Goal: Task Accomplishment & Management: Manage account settings

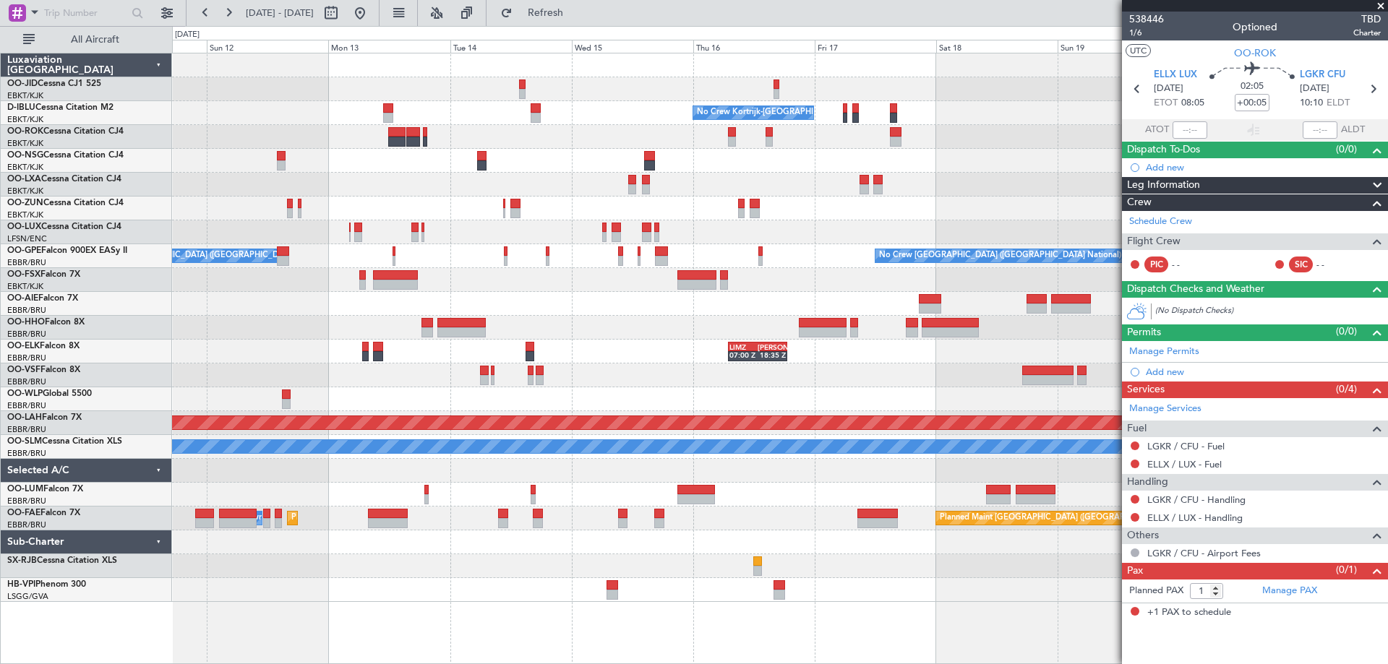
click at [853, 270] on div "No Crew No Crew Kortrijk-[GEOGRAPHIC_DATA] No Crew Planned Maint Nurnberg No Cr…" at bounding box center [779, 327] width 1215 height 549
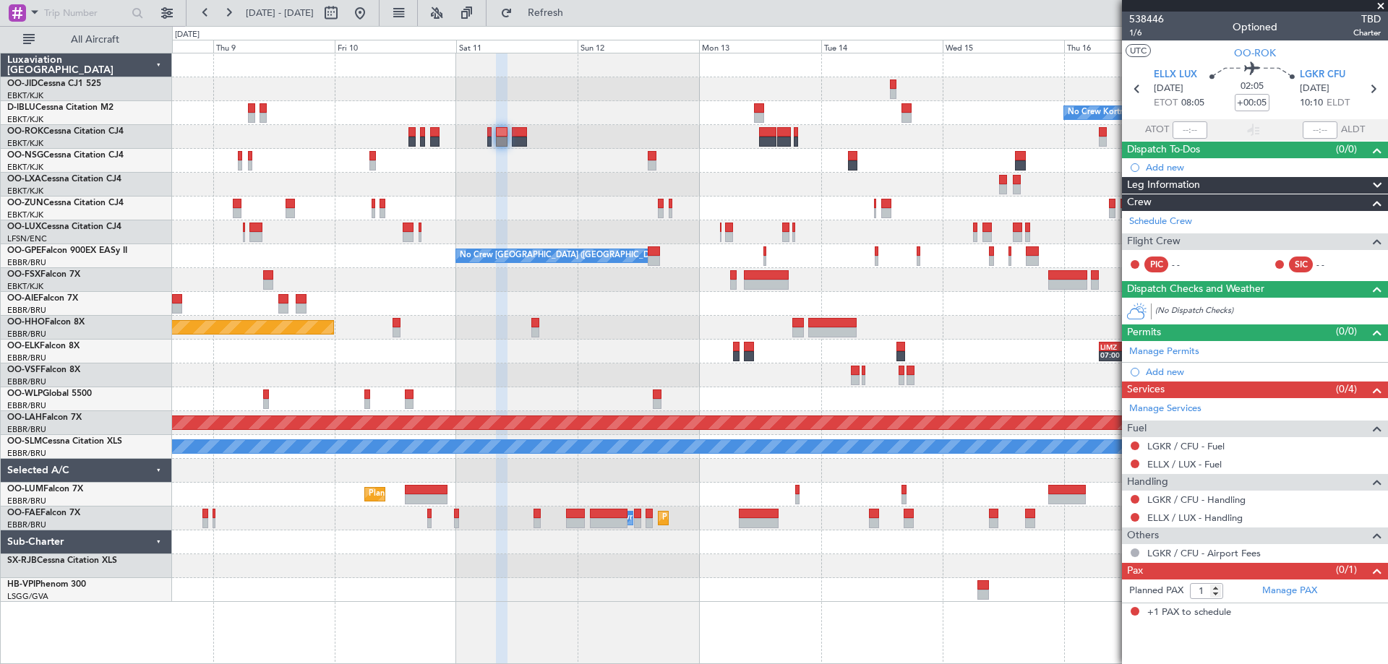
click at [846, 379] on div "No Crew Kortrijk-[GEOGRAPHIC_DATA] Planned Maint [GEOGRAPHIC_DATA]-[GEOGRAPHIC_…" at bounding box center [779, 327] width 1215 height 549
click at [979, 298] on div at bounding box center [779, 304] width 1215 height 24
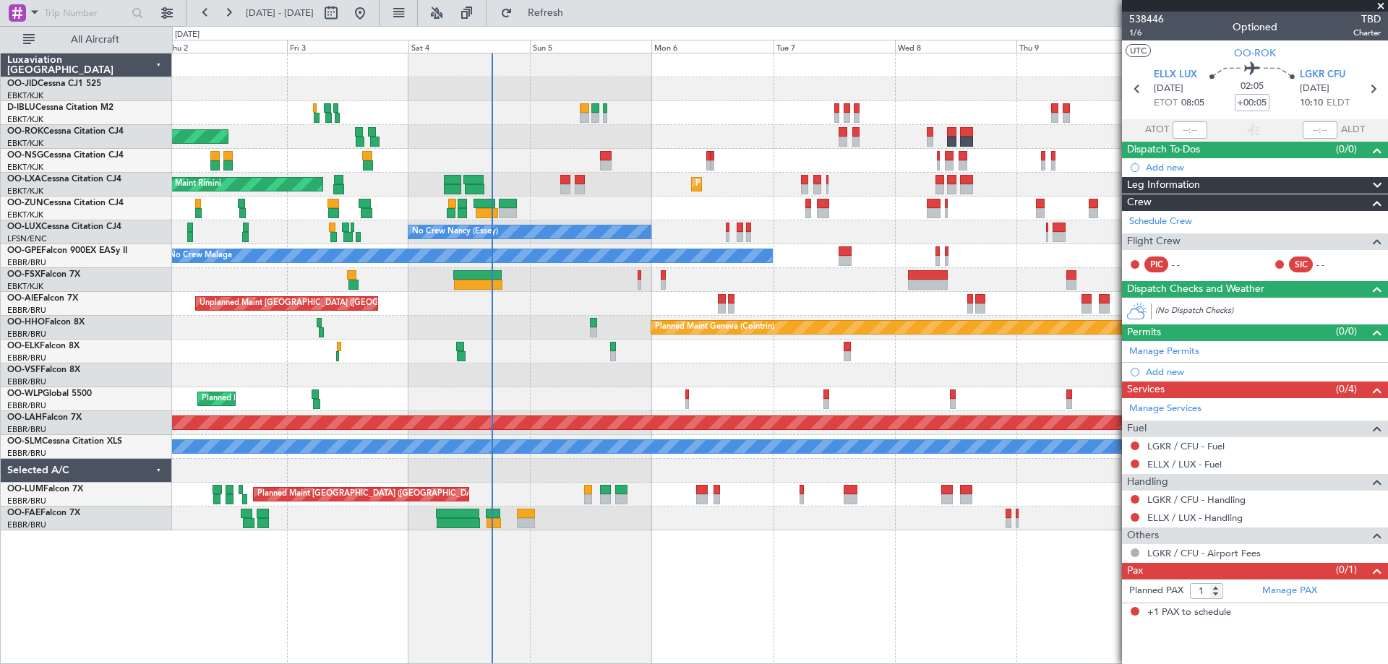
click at [720, 208] on div "Planned Maint Kortrijk-[GEOGRAPHIC_DATA] AOG Maint [GEOGRAPHIC_DATA]-[GEOGRAPHI…" at bounding box center [779, 291] width 1215 height 477
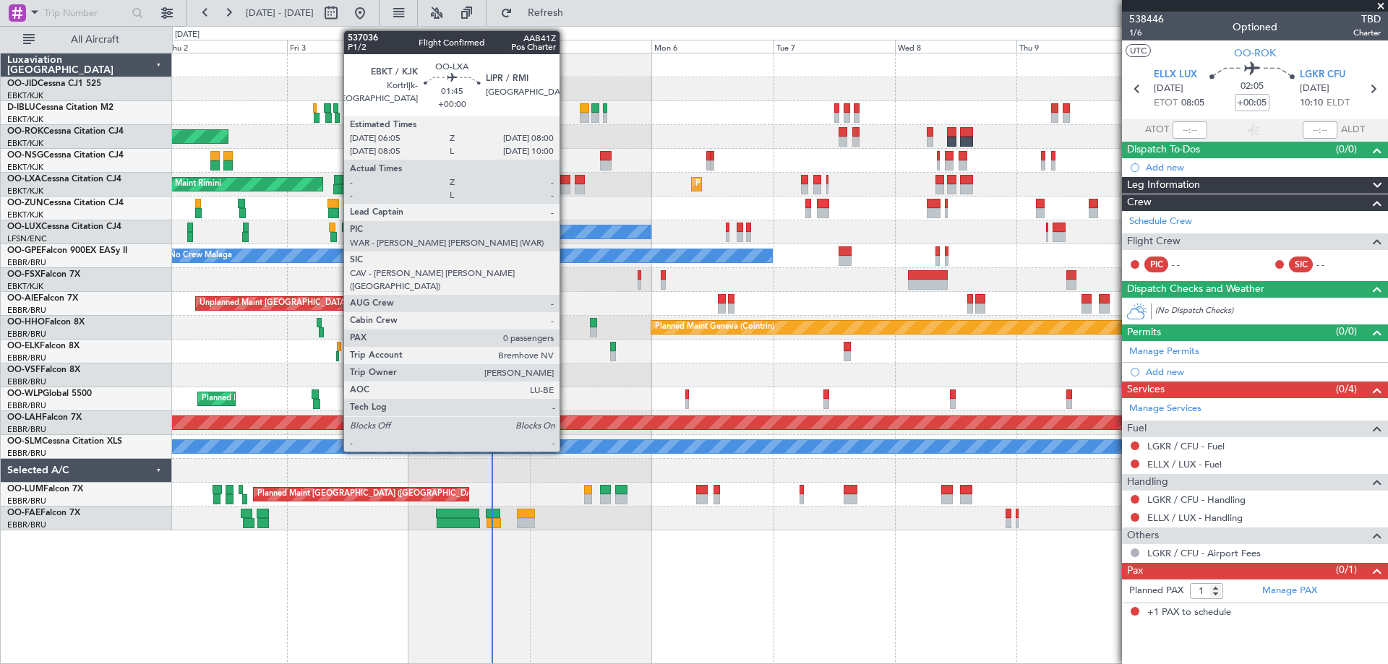
click at [566, 181] on div at bounding box center [565, 180] width 10 height 10
click at [564, 187] on div at bounding box center [565, 189] width 10 height 10
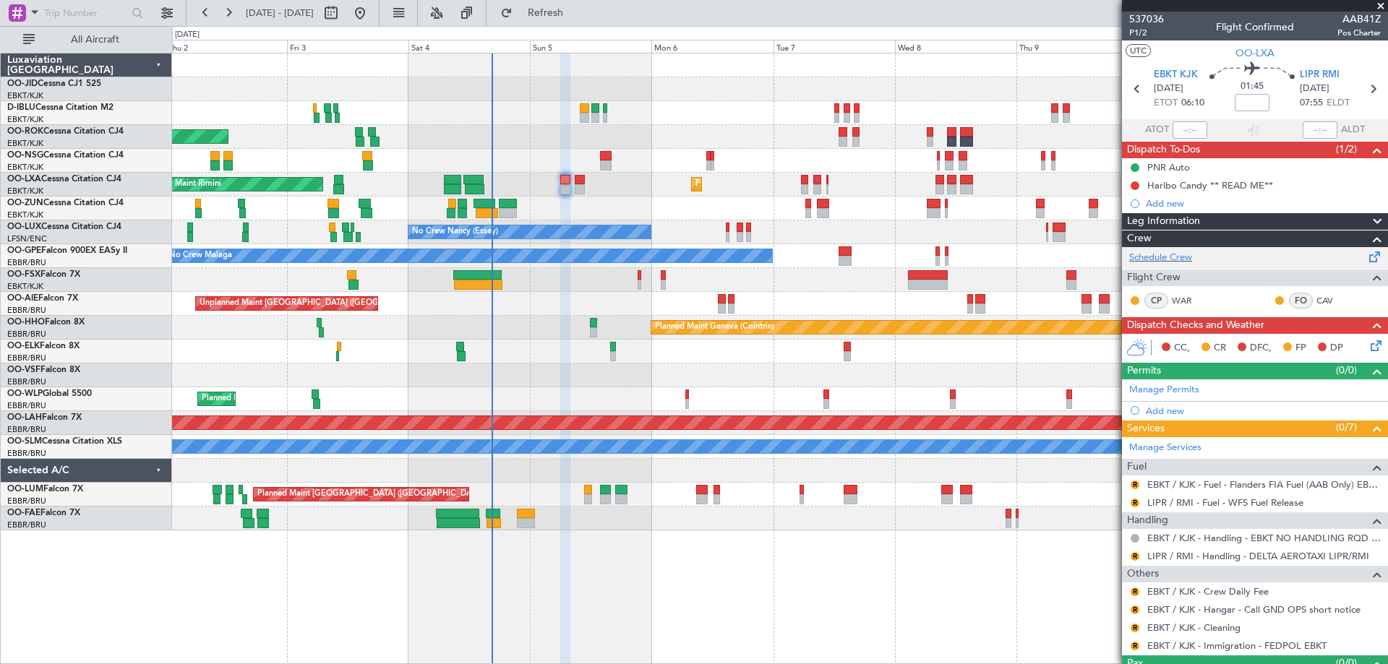
click at [1195, 267] on div "Schedule Crew" at bounding box center [1255, 258] width 266 height 22
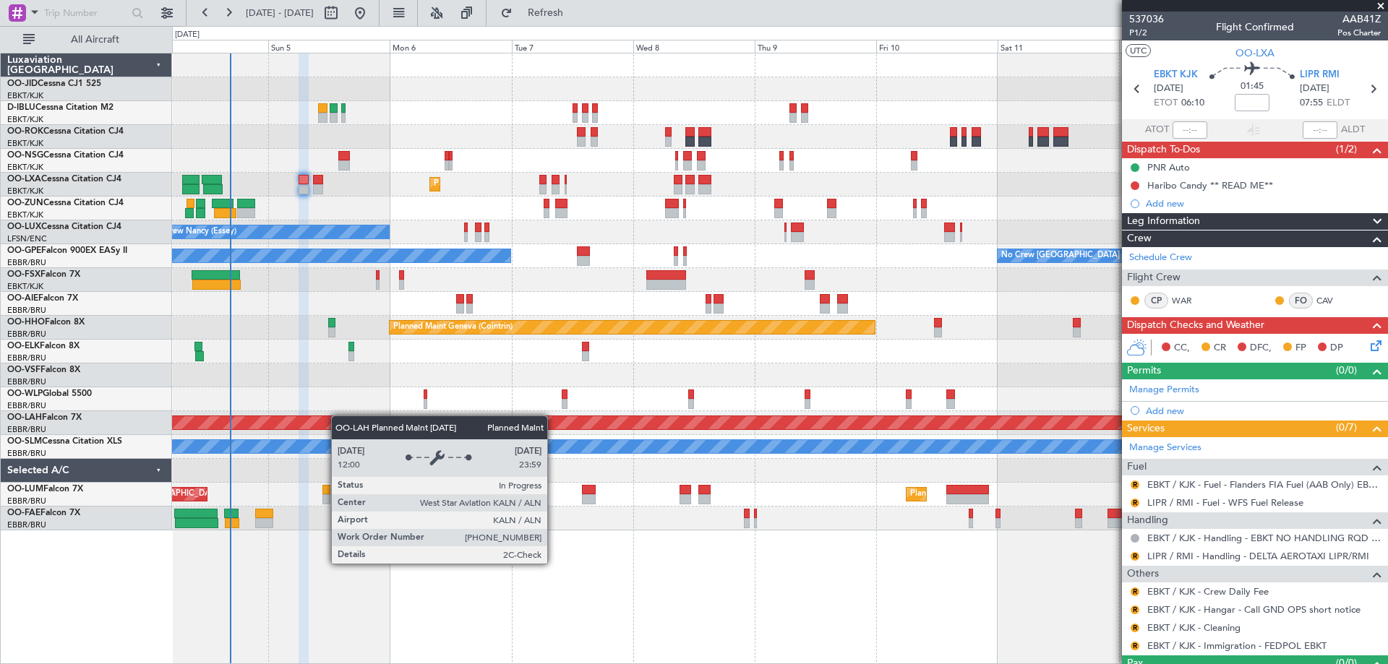
click at [338, 418] on div "No Crew Kortrijk-[GEOGRAPHIC_DATA] AOG Maint [GEOGRAPHIC_DATA]-[GEOGRAPHIC_DATA…" at bounding box center [779, 291] width 1215 height 477
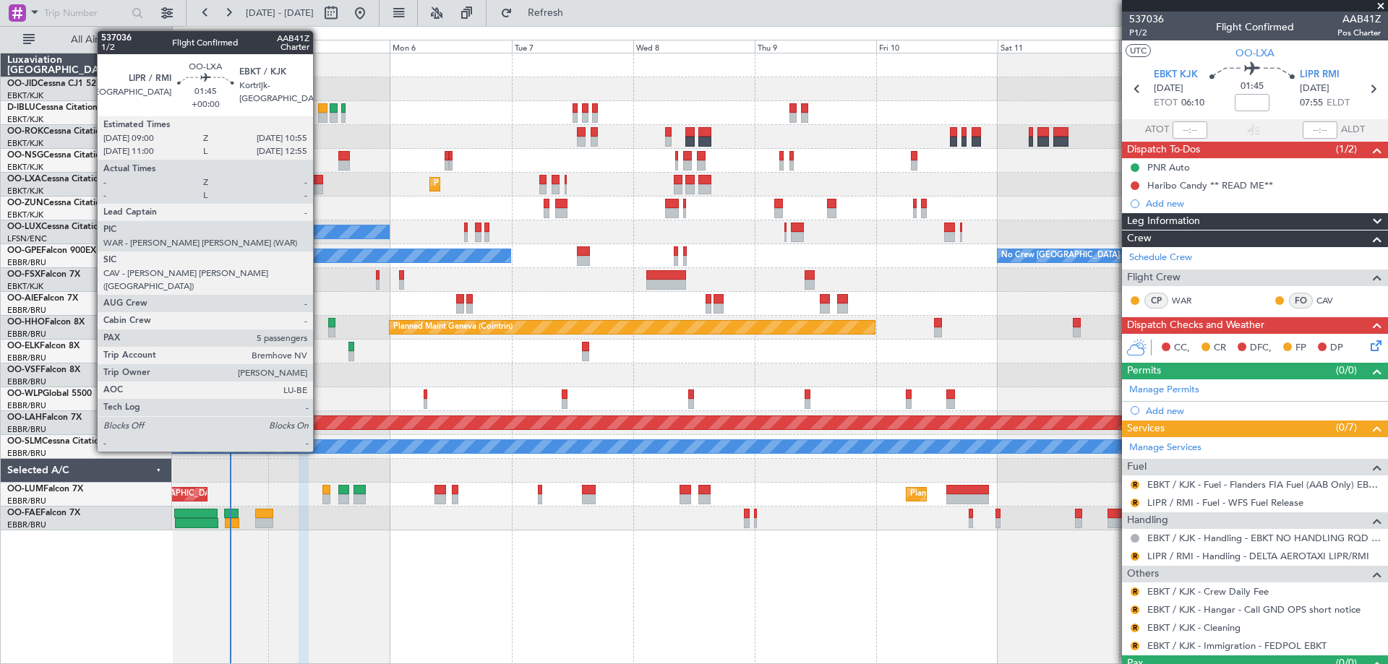
click at [319, 187] on div at bounding box center [318, 189] width 10 height 10
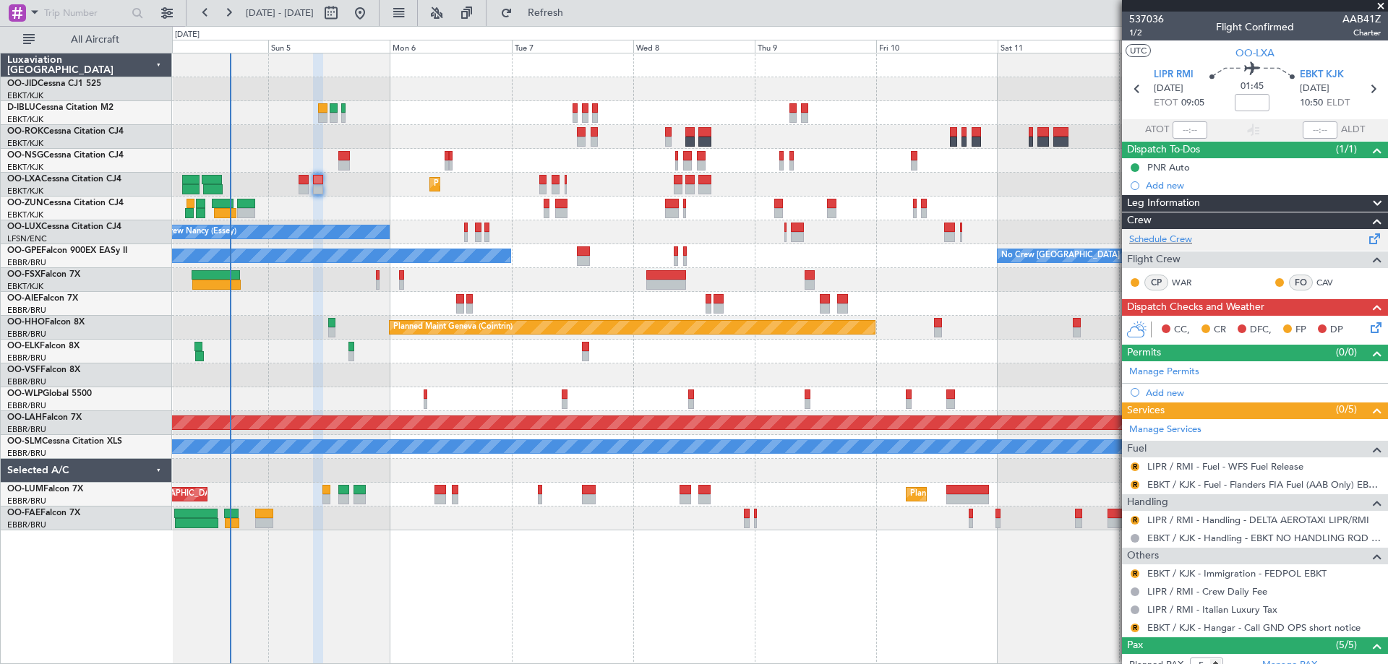
click at [1185, 247] on div "Schedule Crew" at bounding box center [1255, 240] width 266 height 22
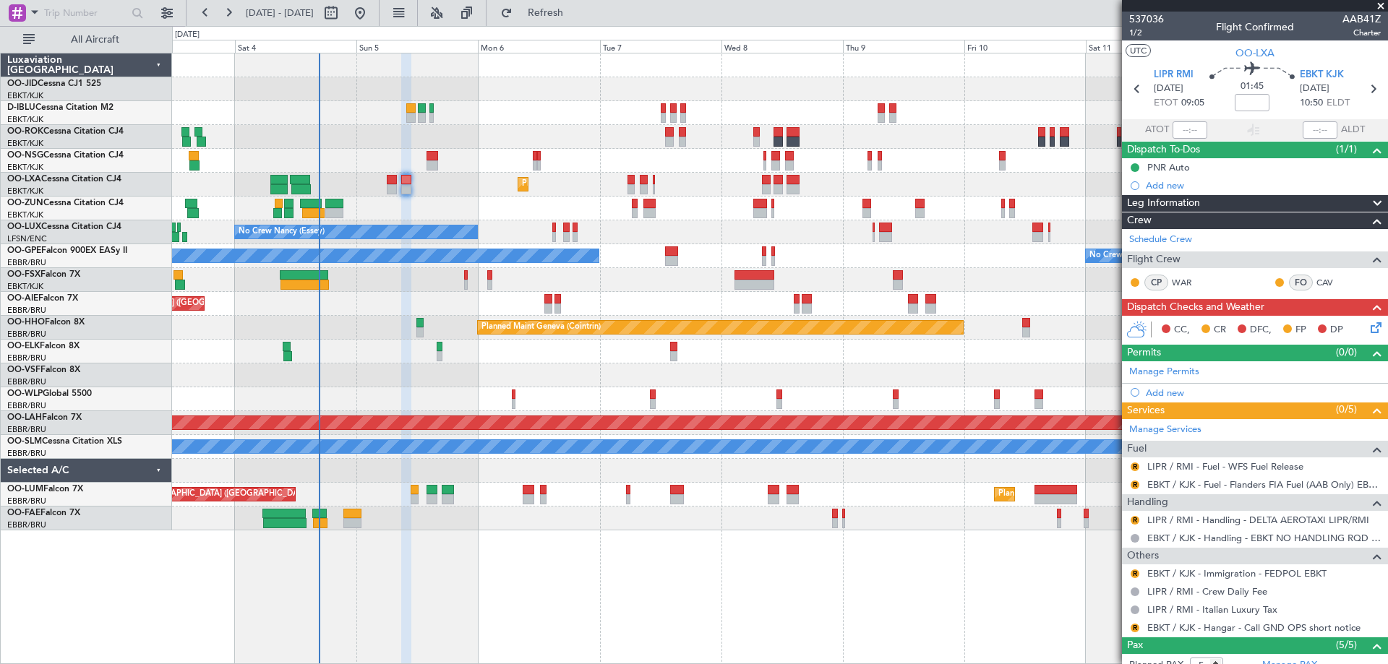
click at [488, 390] on div "AOG Maint Kortrijk-[GEOGRAPHIC_DATA] Planned Maint [GEOGRAPHIC_DATA]-[GEOGRAPHI…" at bounding box center [779, 291] width 1215 height 477
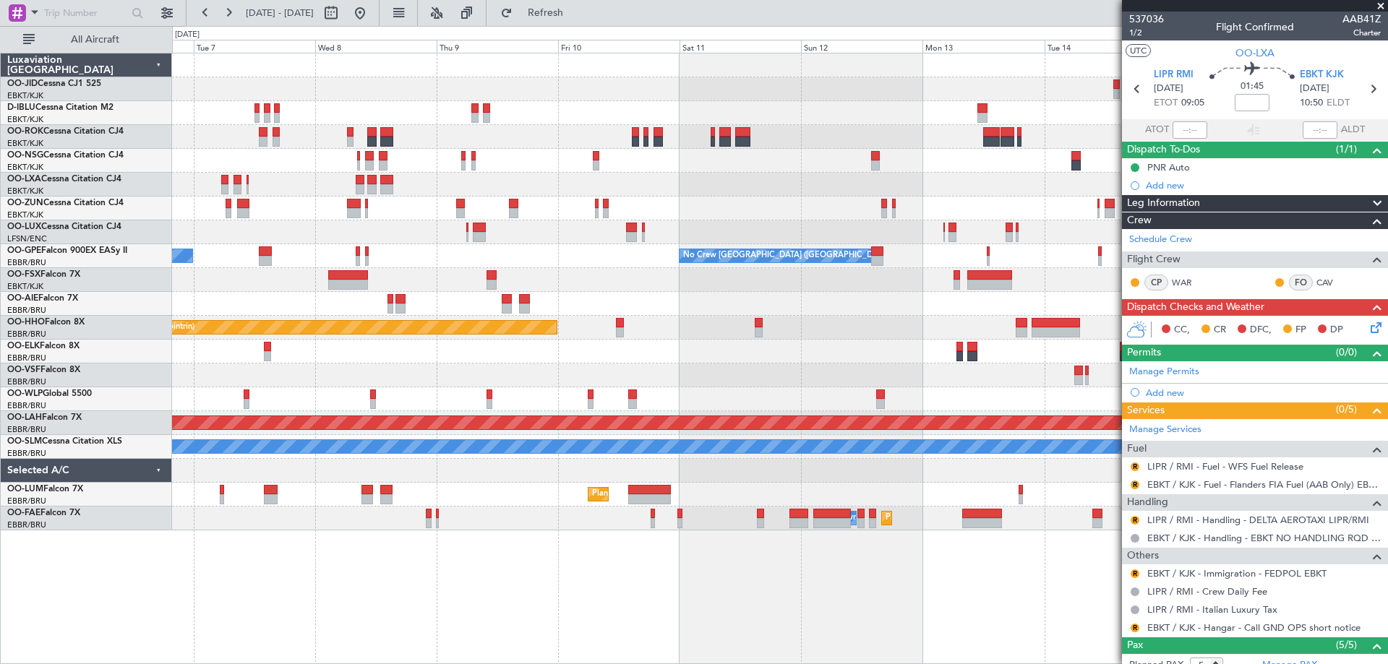
click at [512, 283] on div at bounding box center [779, 280] width 1215 height 24
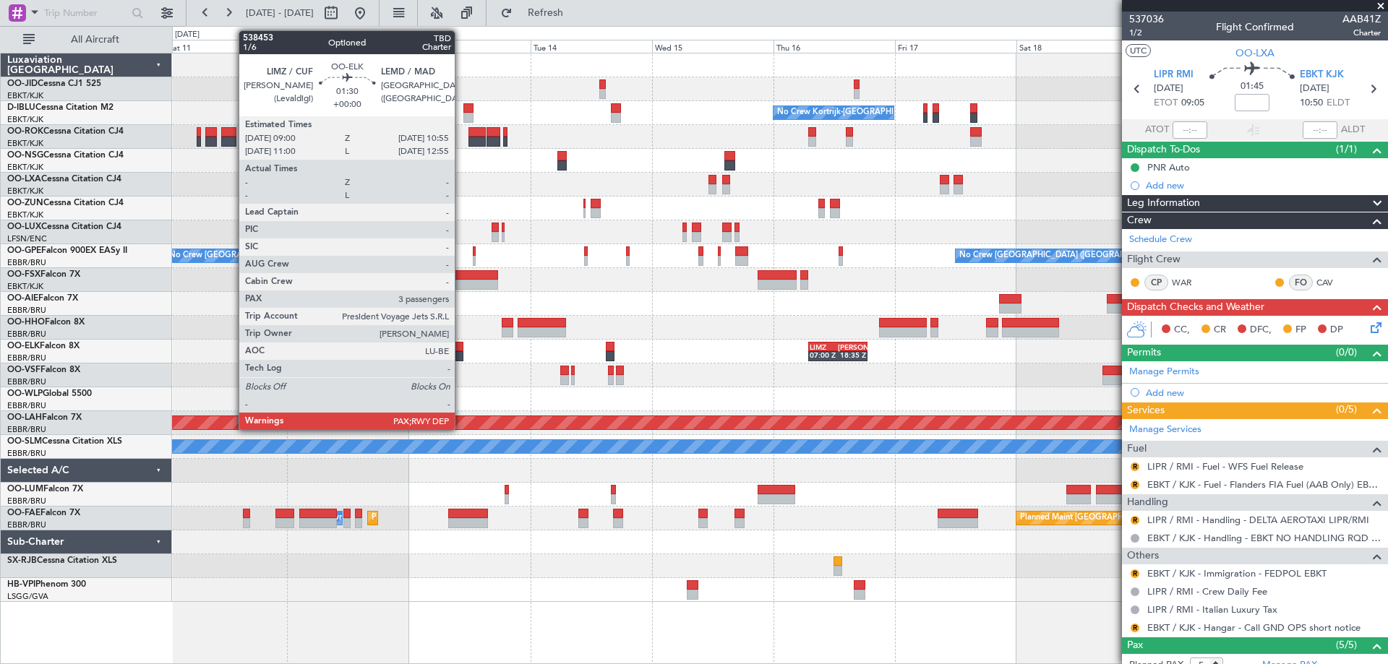
click at [461, 357] on div at bounding box center [458, 356] width 10 height 10
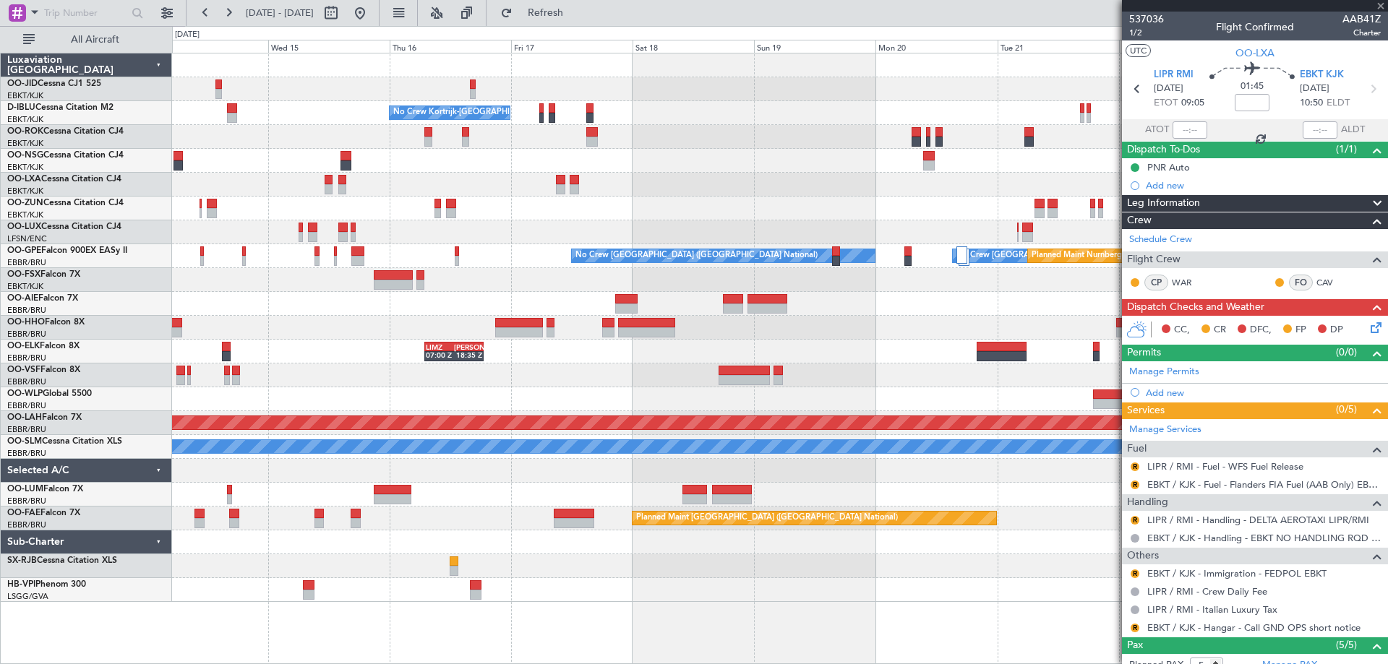
type input "3"
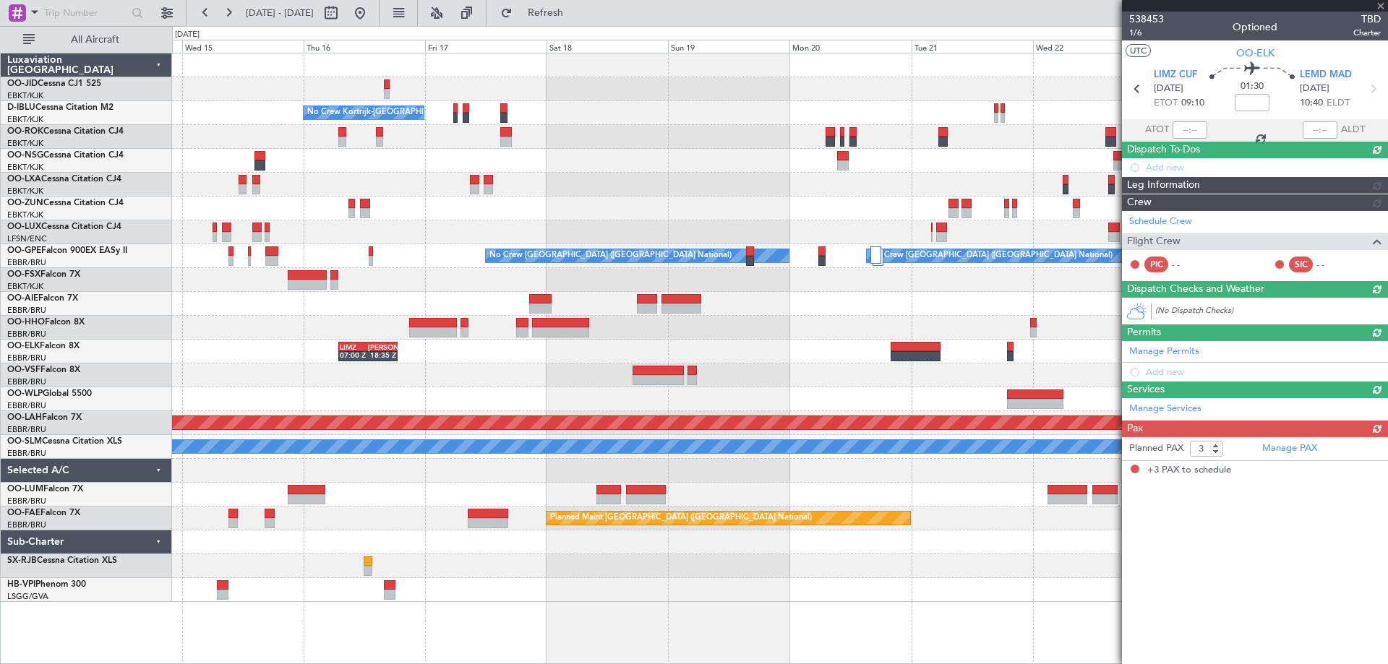
click at [343, 327] on div at bounding box center [779, 328] width 1215 height 24
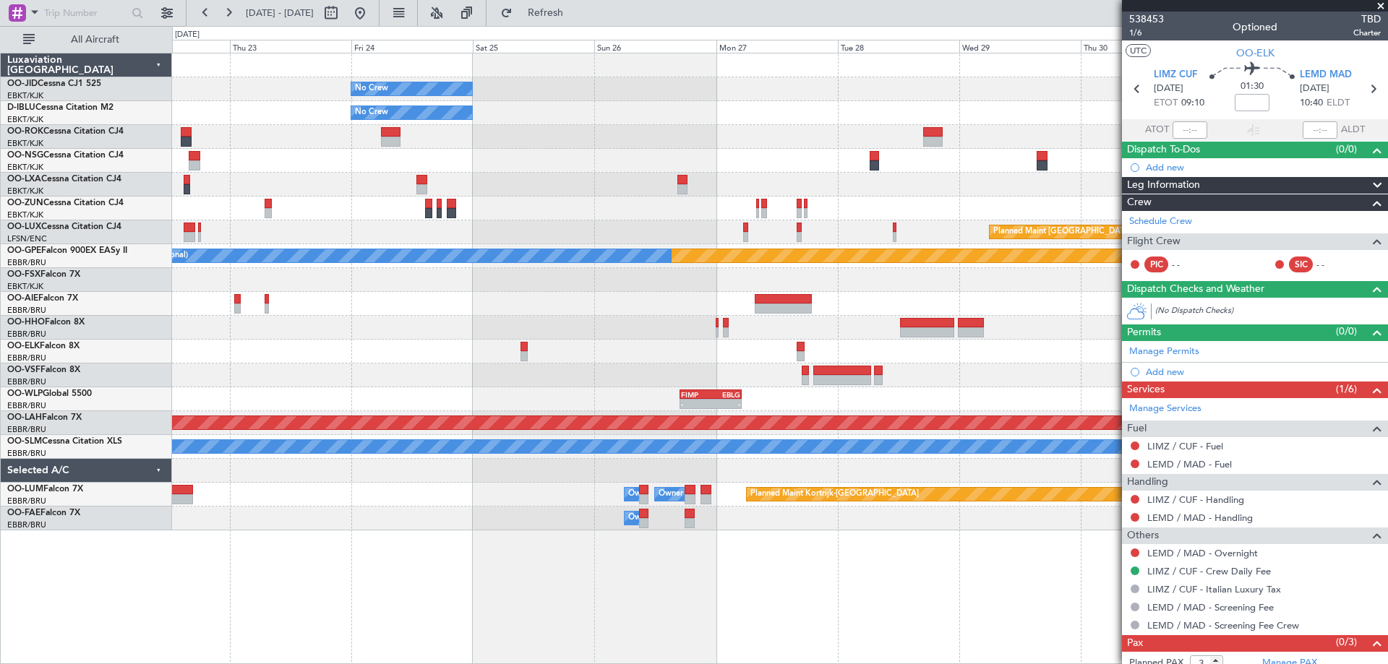
click at [129, 248] on div "No Crew No Crew Planned Maint [GEOGRAPHIC_DATA] ([GEOGRAPHIC_DATA]) Planned Mai…" at bounding box center [694, 345] width 1388 height 638
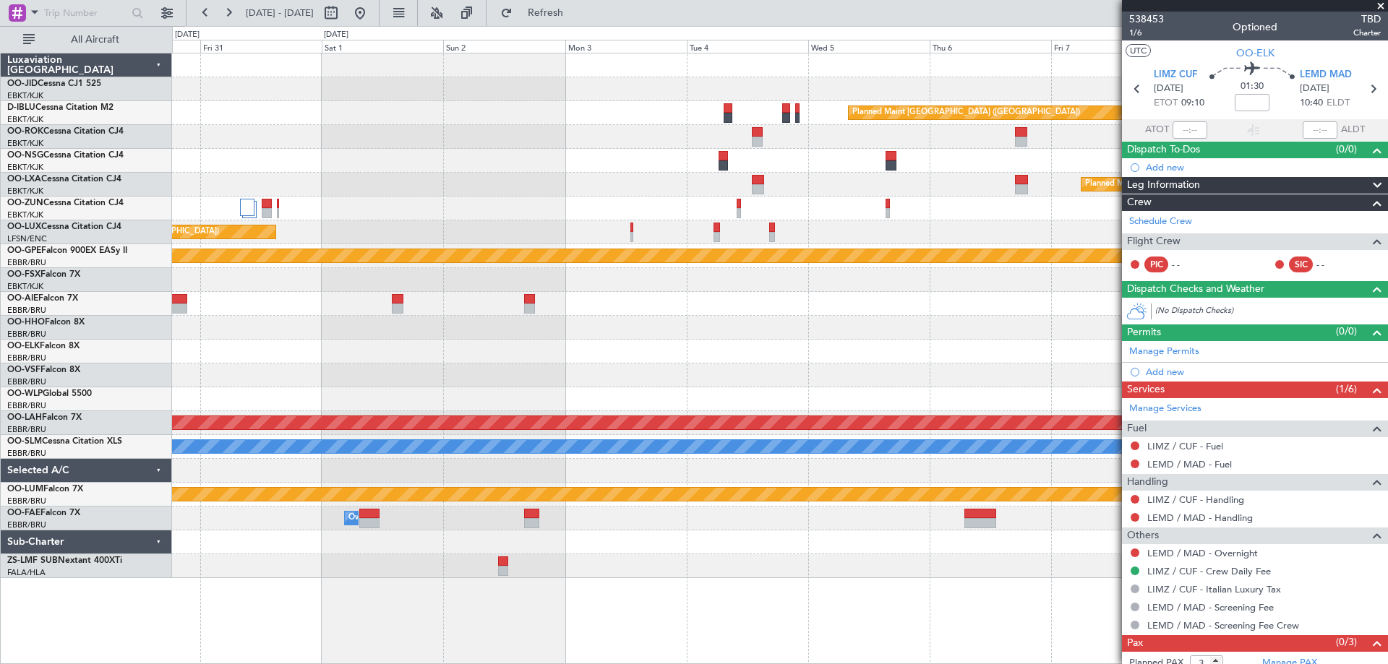
click at [196, 335] on div "Planned Maint [GEOGRAPHIC_DATA] ([GEOGRAPHIC_DATA]) Planned Maint [GEOGRAPHIC_D…" at bounding box center [779, 315] width 1215 height 525
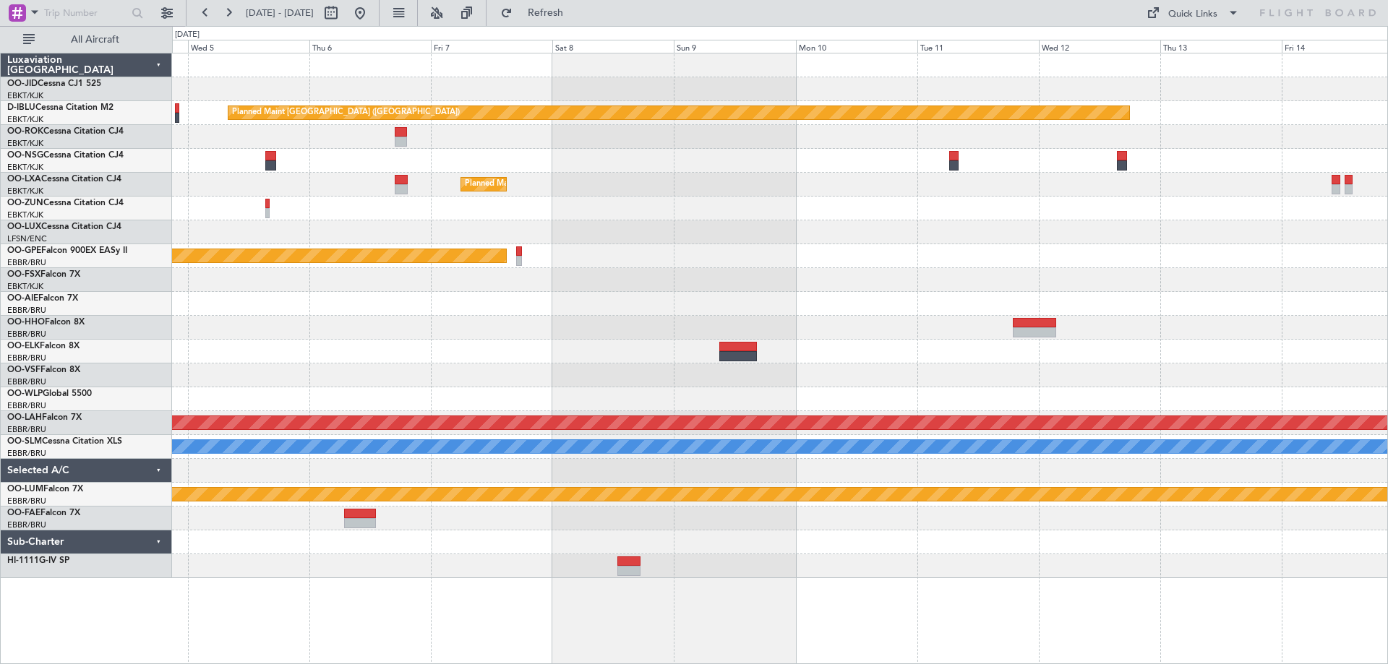
click at [542, 318] on div at bounding box center [779, 328] width 1215 height 24
click at [152, 372] on div "OO-VSF Falcon 8X" at bounding box center [89, 370] width 164 height 13
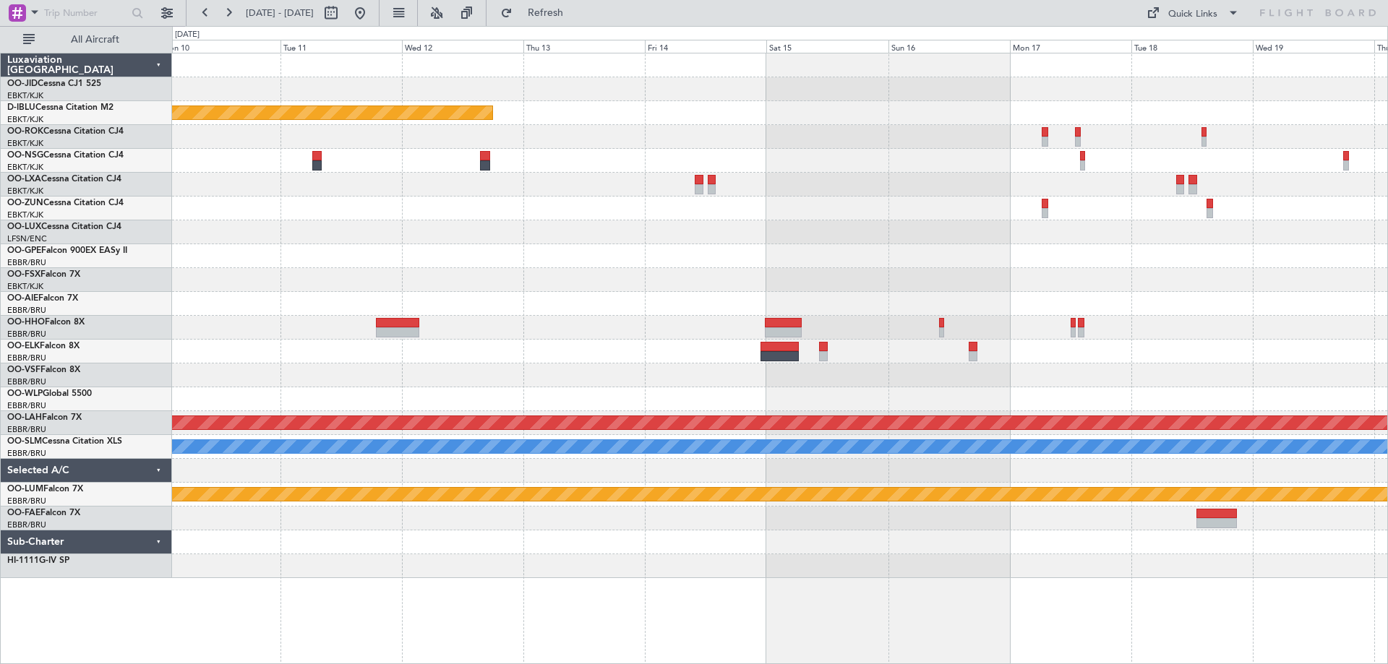
click at [210, 292] on div at bounding box center [779, 304] width 1215 height 24
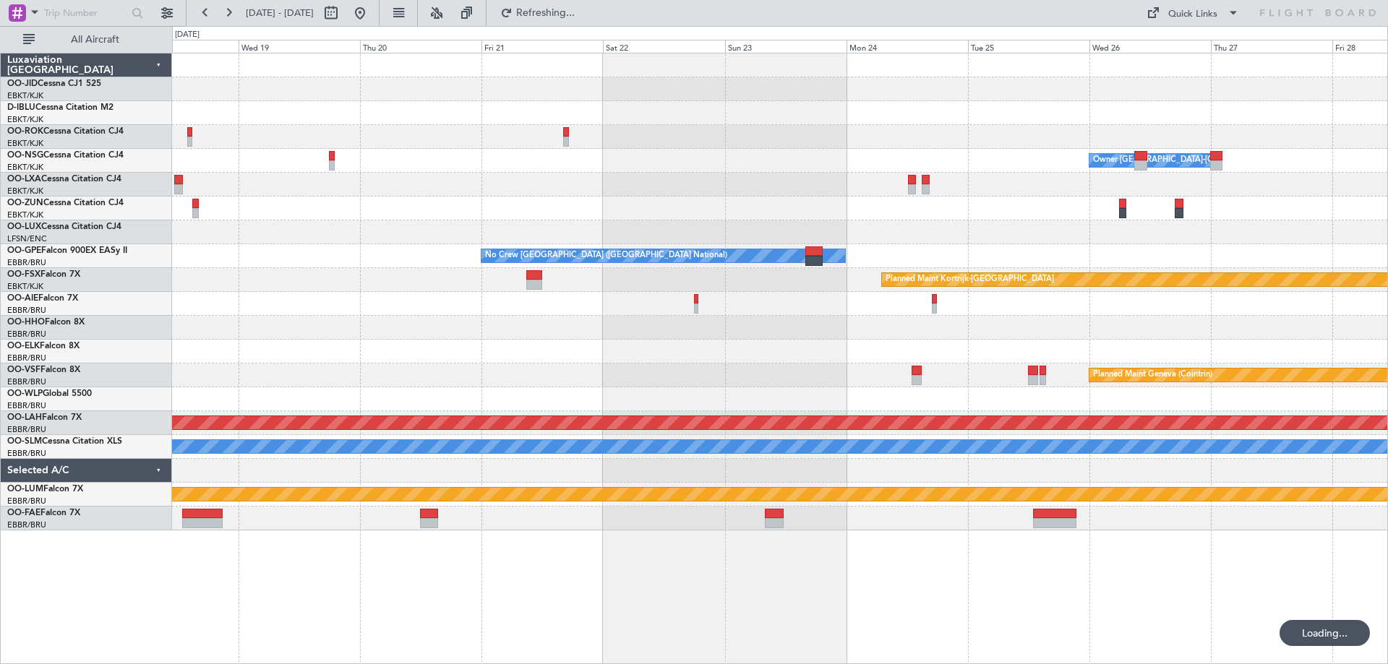
click at [229, 227] on div "Owner [GEOGRAPHIC_DATA]-[GEOGRAPHIC_DATA] No Crew [GEOGRAPHIC_DATA] (Brussels N…" at bounding box center [779, 291] width 1215 height 477
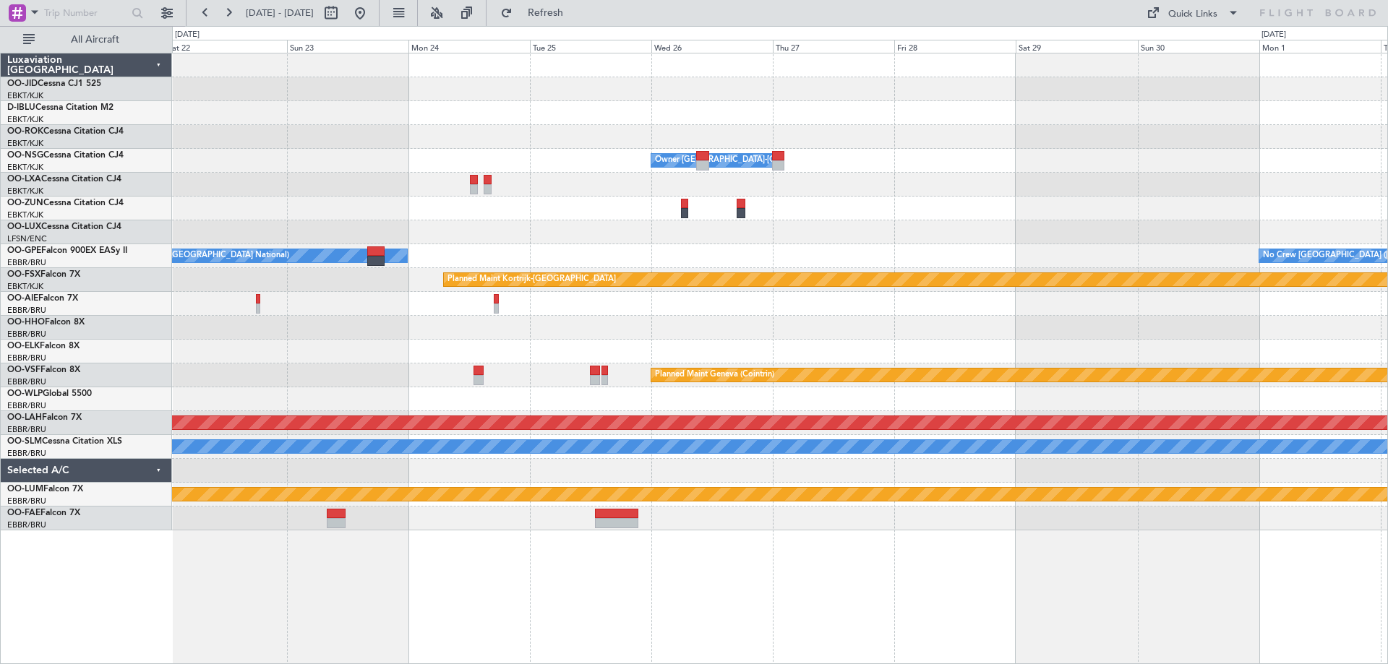
click at [82, 322] on div "Owner [GEOGRAPHIC_DATA]-[GEOGRAPHIC_DATA] No Crew [GEOGRAPHIC_DATA] (Brussels N…" at bounding box center [694, 345] width 1388 height 638
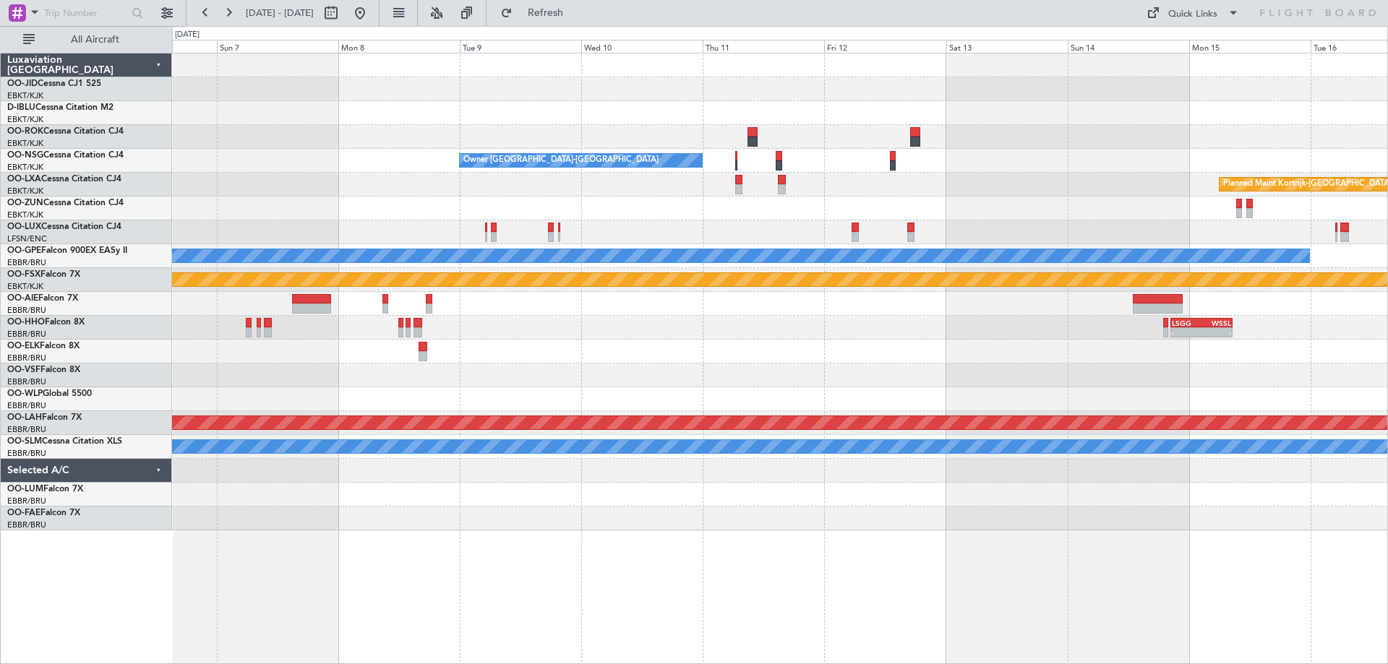
click at [426, 220] on div "Owner [GEOGRAPHIC_DATA]-[GEOGRAPHIC_DATA] Planned Maint [GEOGRAPHIC_DATA]-[GEOG…" at bounding box center [779, 291] width 1215 height 477
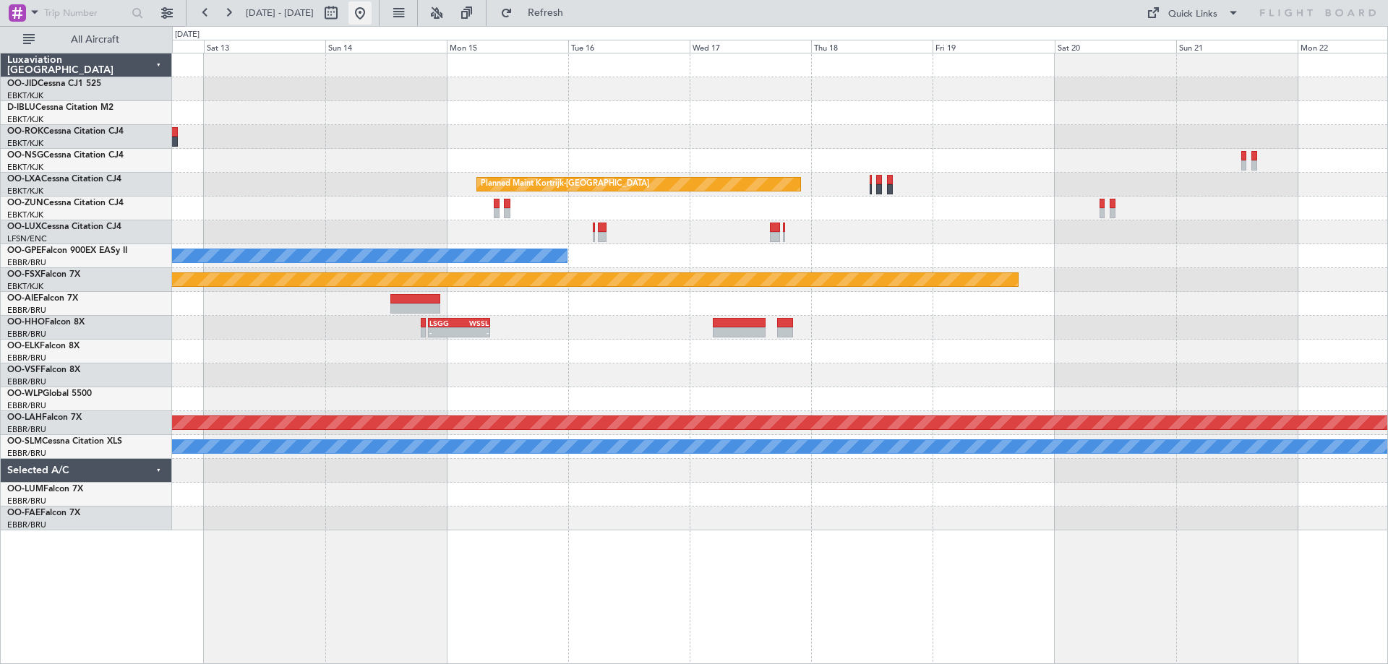
click at [371, 9] on button at bounding box center [359, 12] width 23 height 23
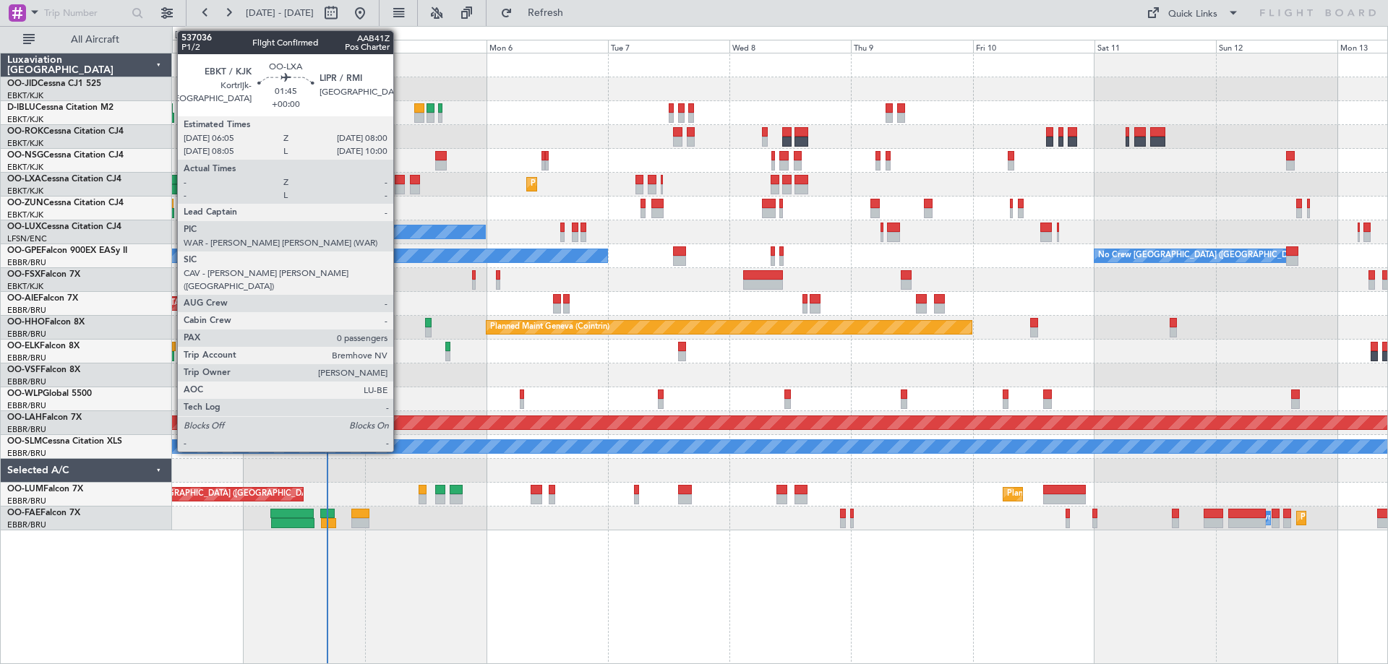
click at [400, 178] on div at bounding box center [400, 180] width 10 height 10
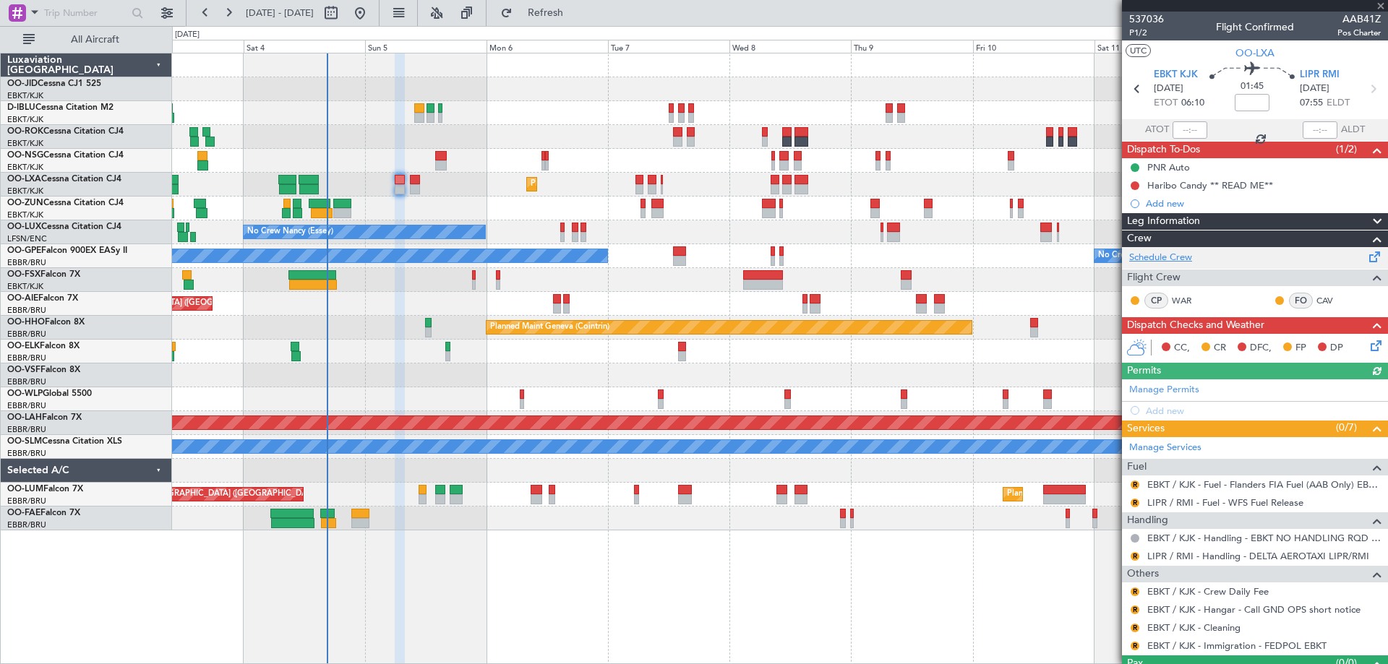
click at [1179, 254] on link "Schedule Crew" at bounding box center [1160, 258] width 63 height 14
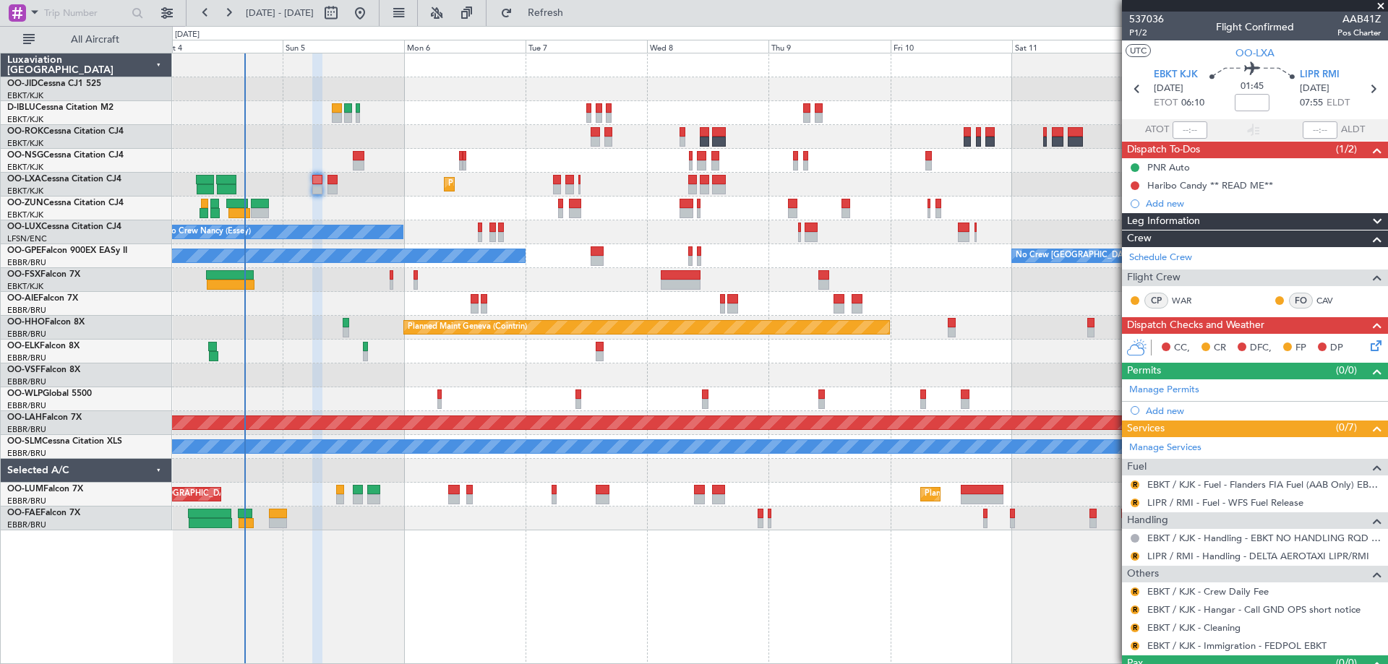
click at [423, 394] on div "Planned Maint Milan (Linate)" at bounding box center [779, 399] width 1215 height 24
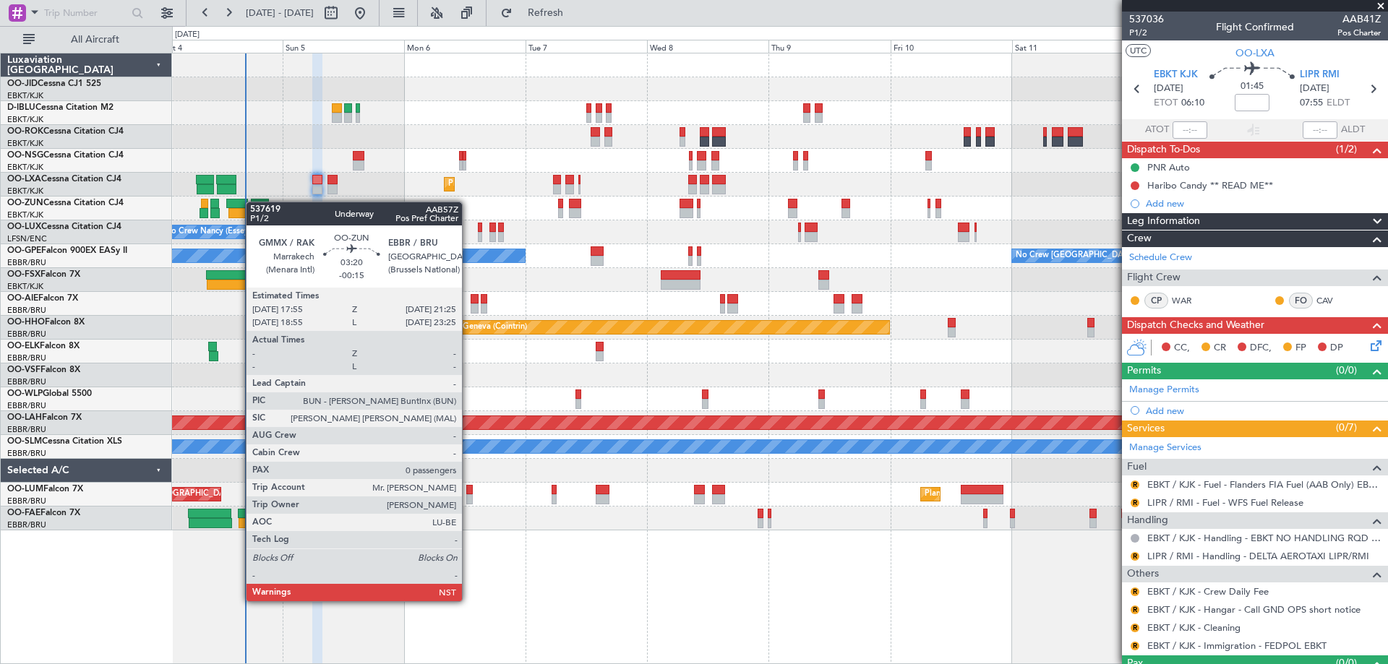
click at [253, 202] on div "No Crew Kortrijk-[GEOGRAPHIC_DATA] AOG Maint [GEOGRAPHIC_DATA]-[GEOGRAPHIC_DATA…" at bounding box center [779, 291] width 1215 height 477
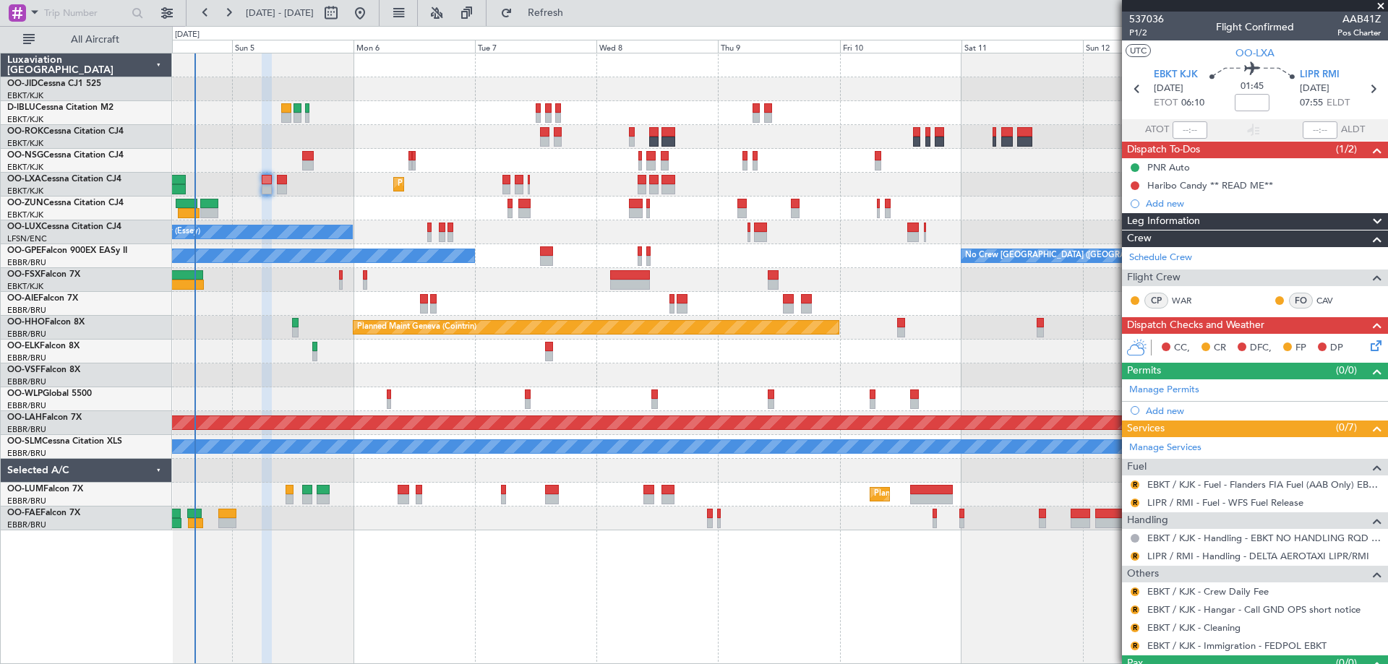
click at [390, 228] on div "No Crew Nancy (Essey)" at bounding box center [779, 232] width 1215 height 24
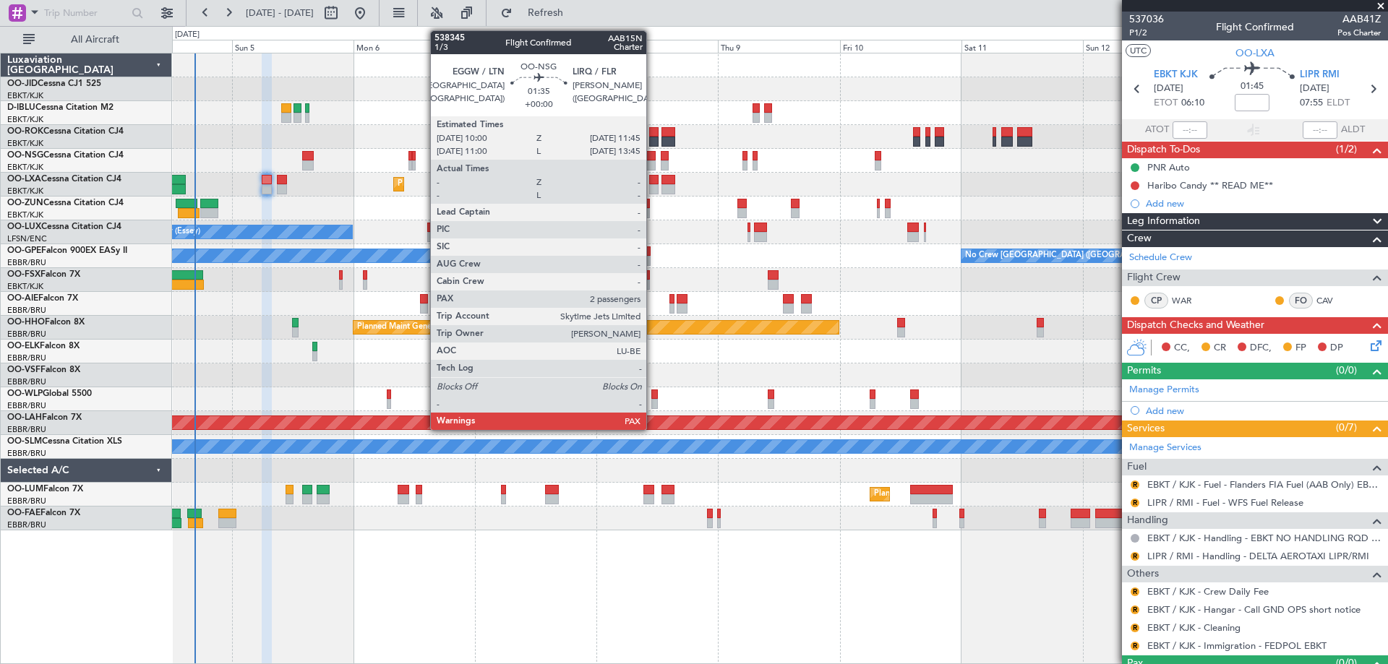
click at [653, 163] on div at bounding box center [650, 165] width 9 height 10
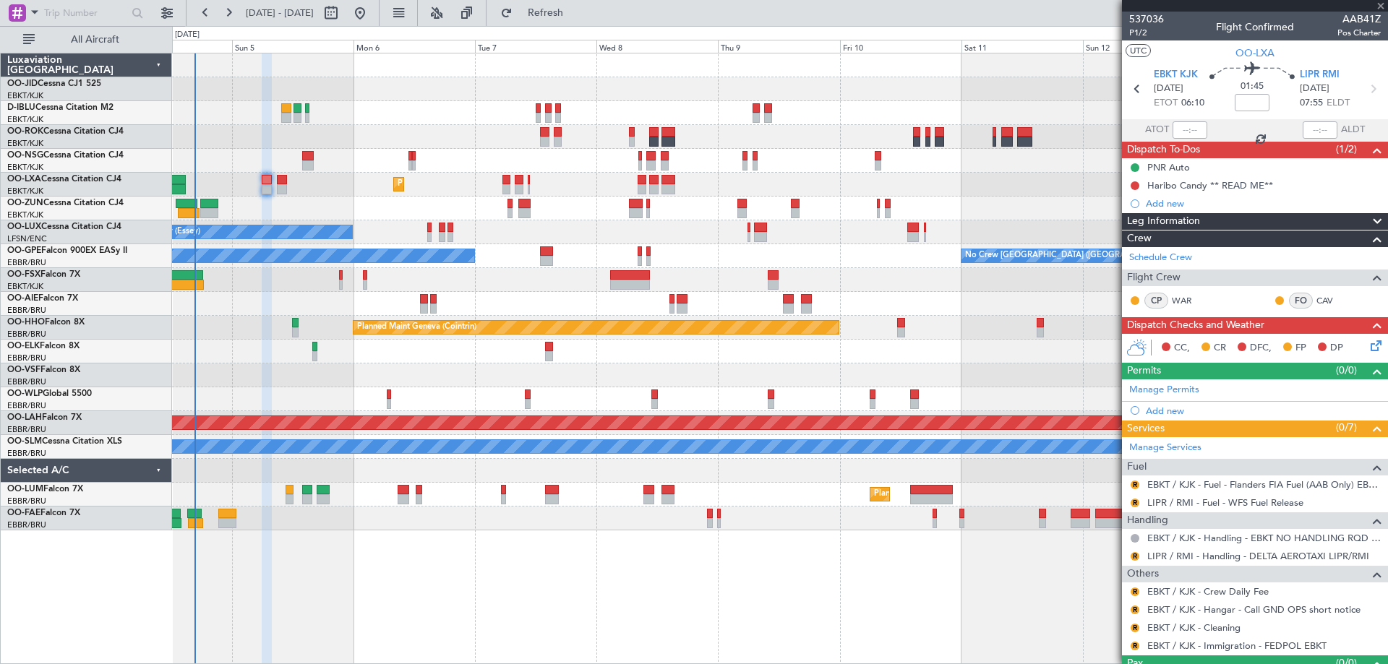
type input "4"
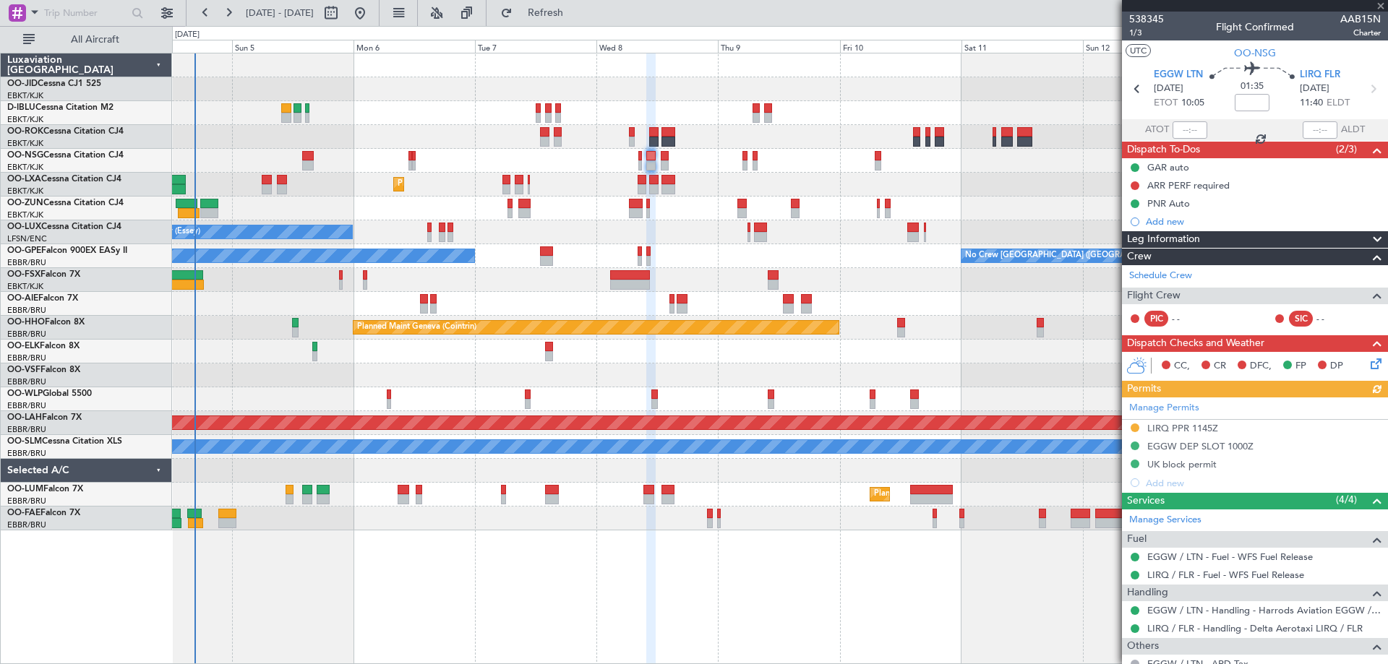
scroll to position [151, 0]
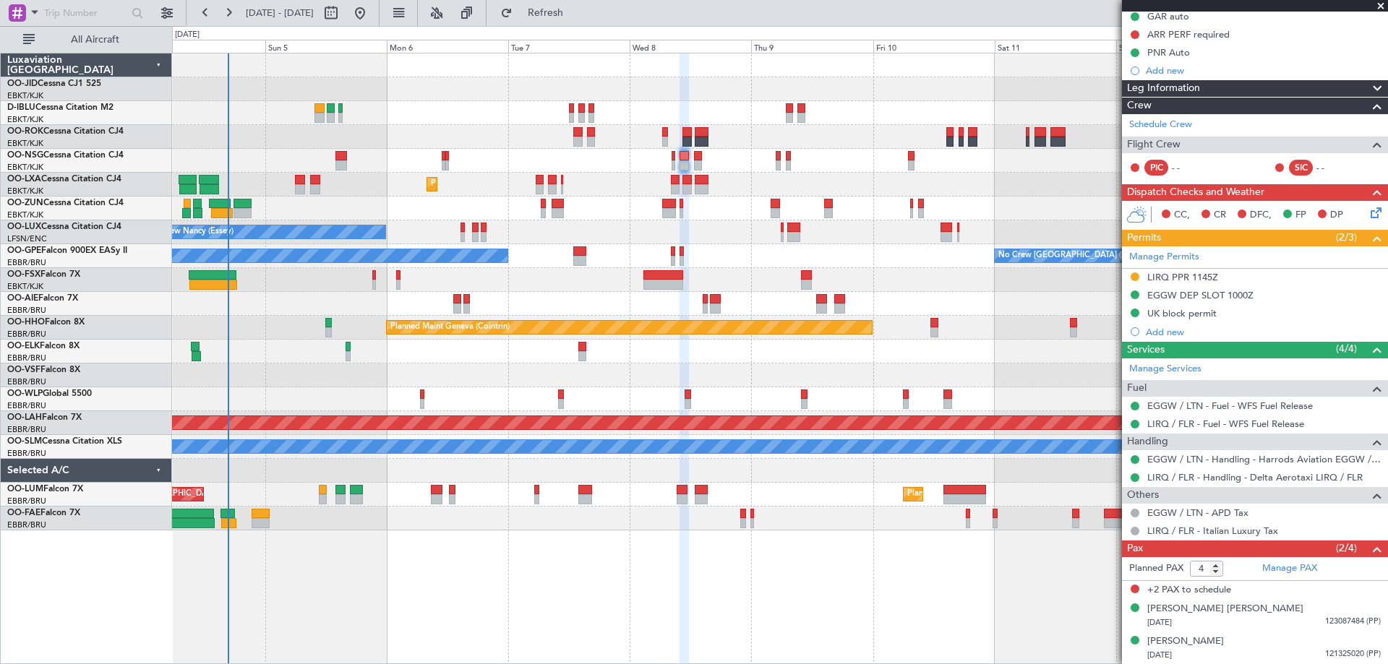
click at [609, 234] on div "No Crew Kortrijk-[GEOGRAPHIC_DATA] AOG Maint [GEOGRAPHIC_DATA]-[GEOGRAPHIC_DATA…" at bounding box center [779, 291] width 1215 height 477
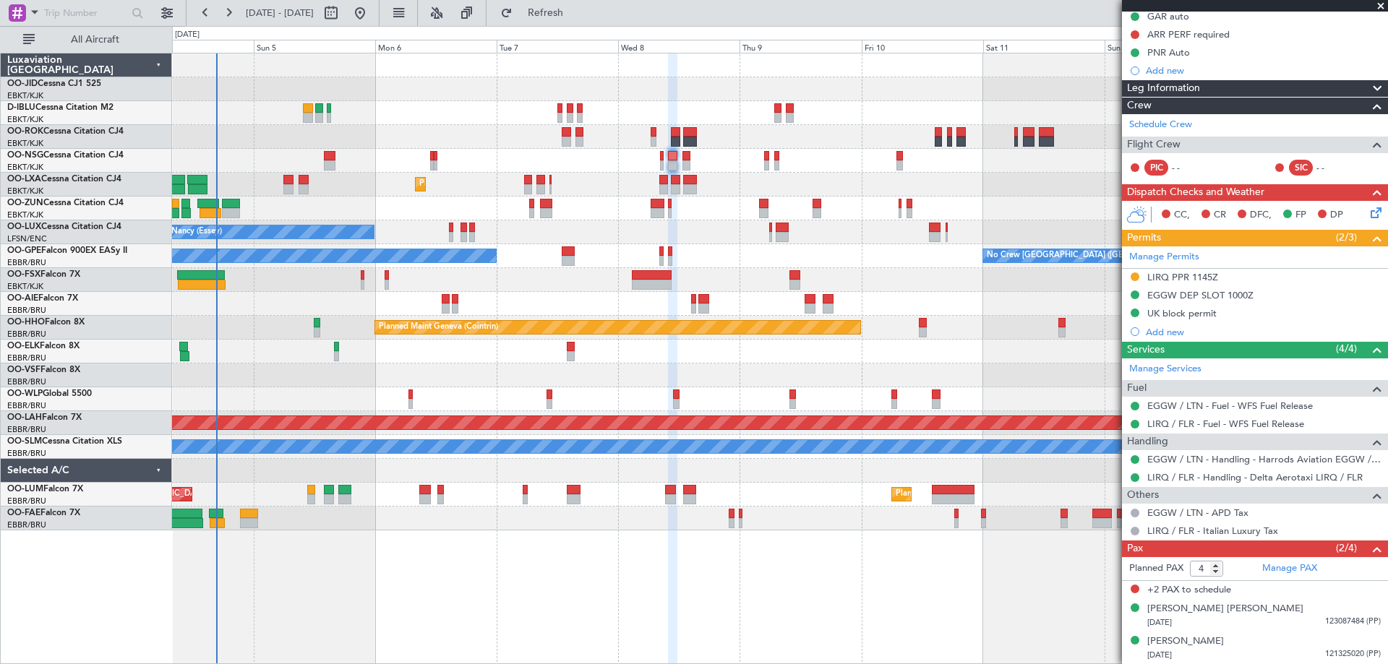
click at [676, 277] on div "No Crew Kortrijk-[GEOGRAPHIC_DATA] AOG Maint [GEOGRAPHIC_DATA]-[GEOGRAPHIC_DATA…" at bounding box center [779, 291] width 1215 height 477
